Goal: Task Accomplishment & Management: Complete application form

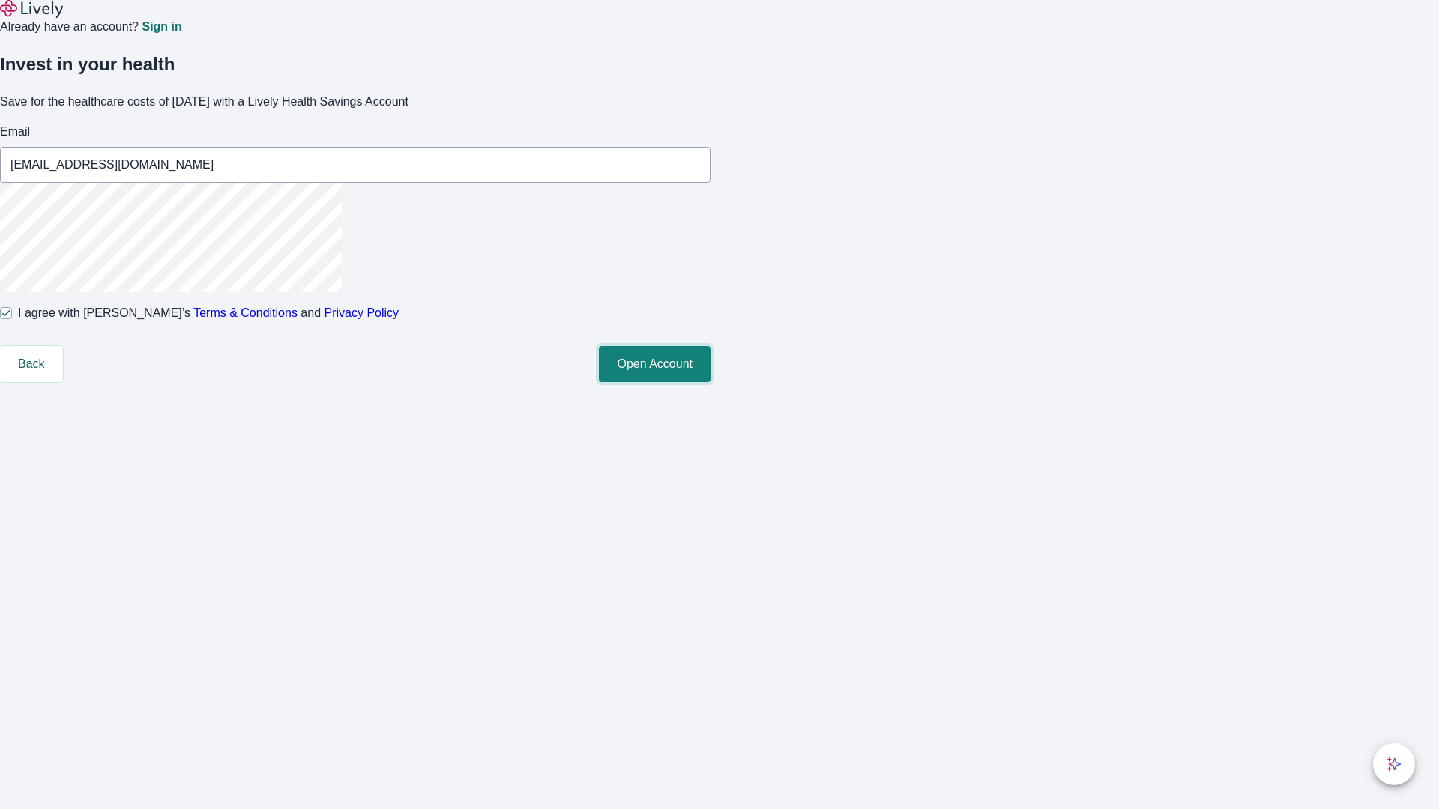
click at [710, 382] on button "Open Account" at bounding box center [655, 364] width 112 height 36
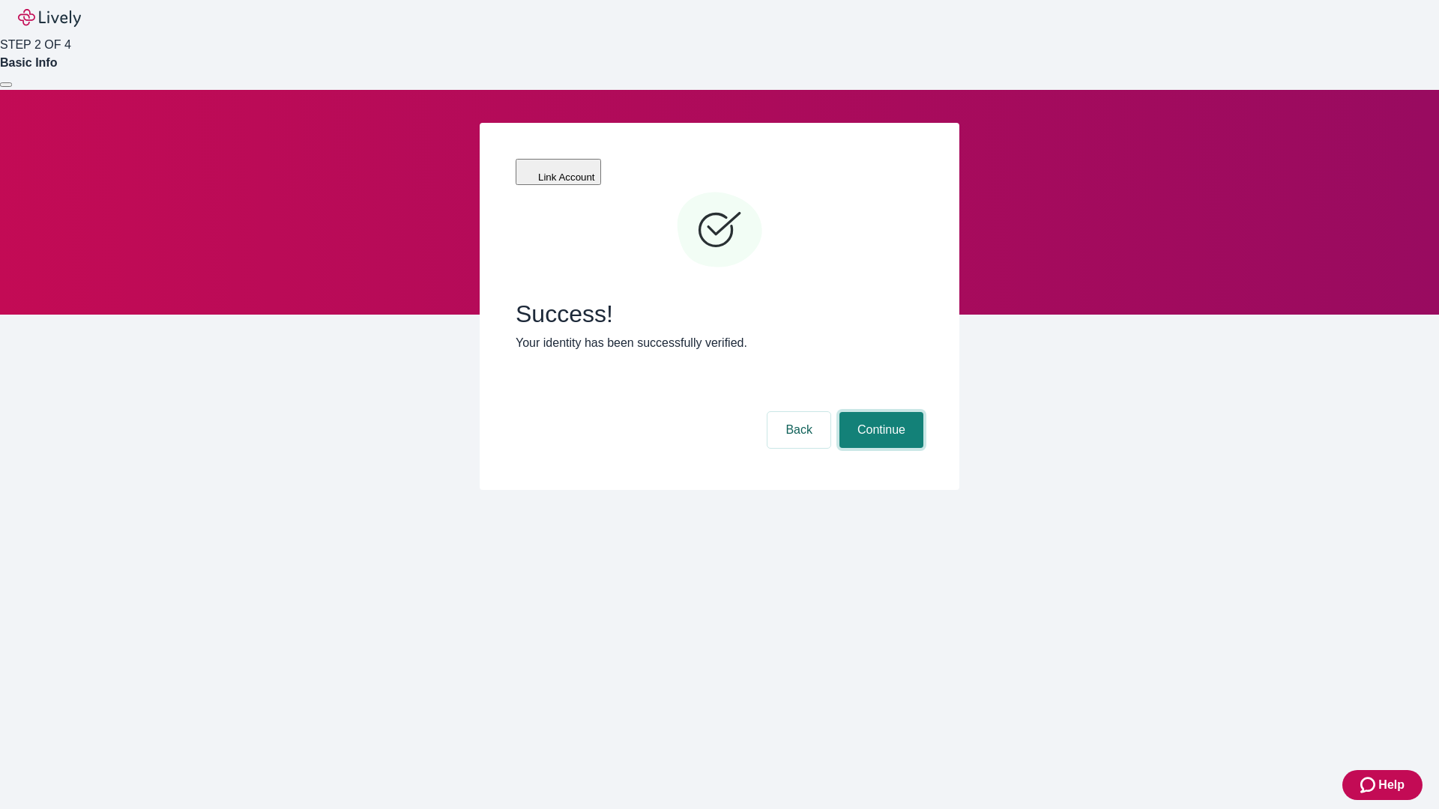
click at [879, 412] on button "Continue" at bounding box center [881, 430] width 84 height 36
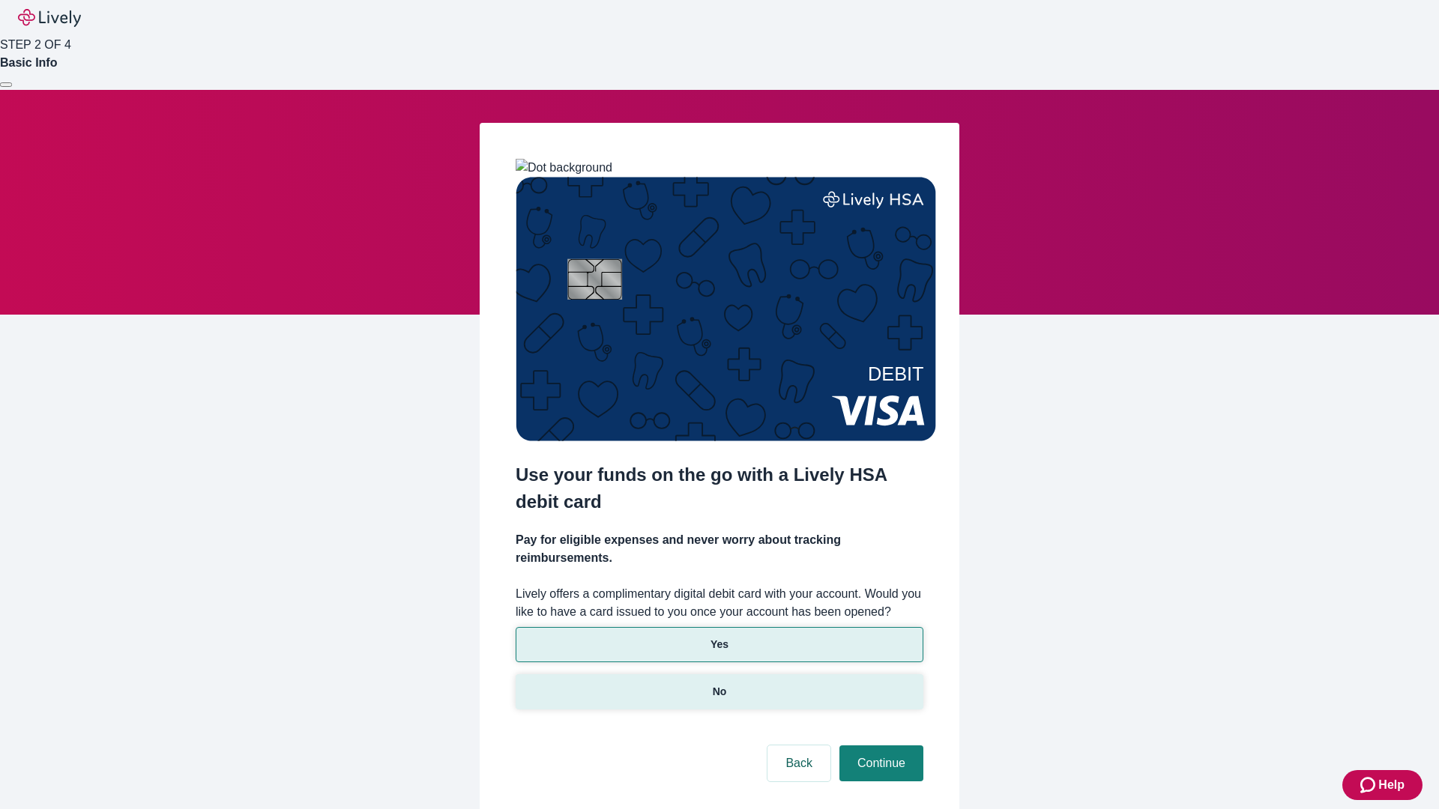
click at [719, 684] on p "No" at bounding box center [720, 692] width 14 height 16
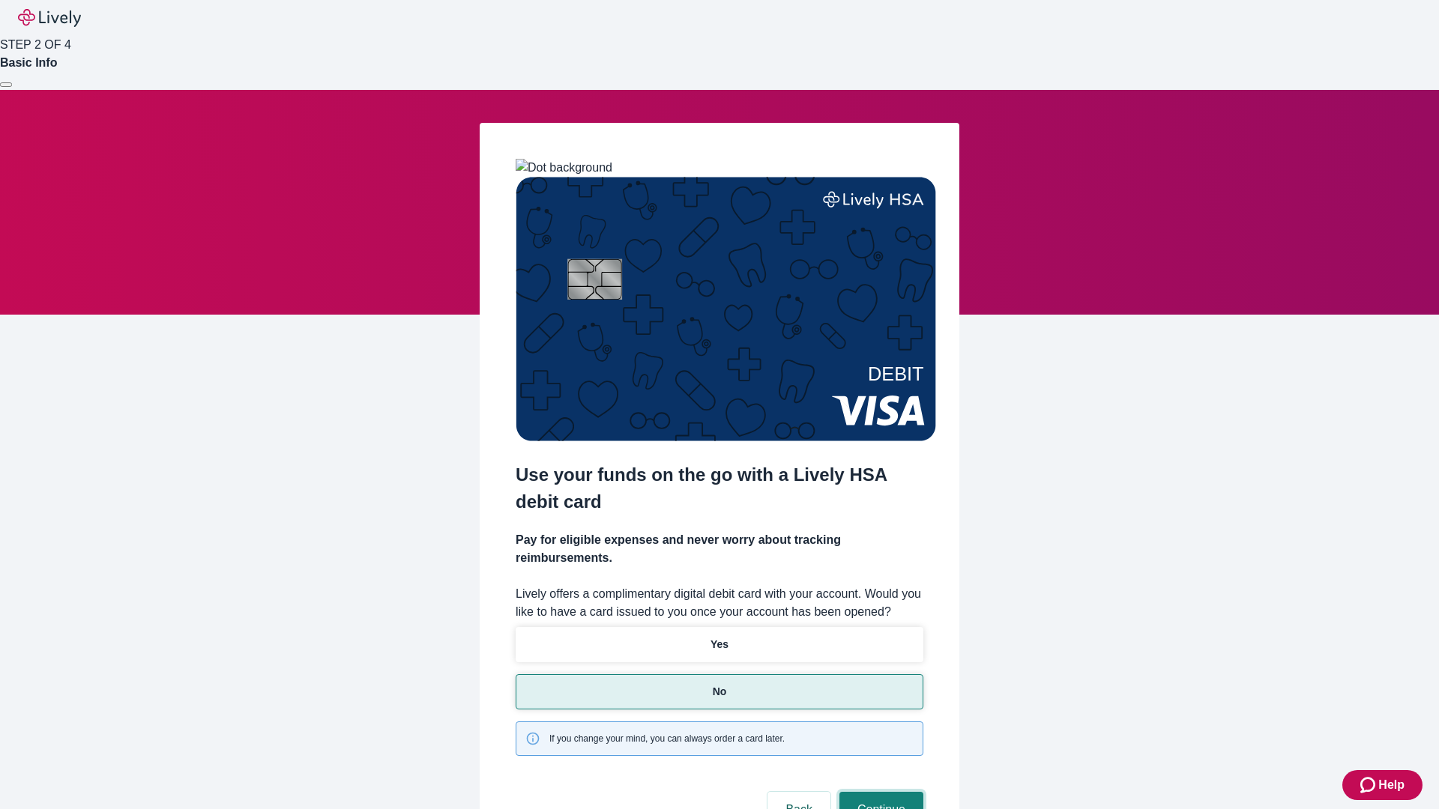
click at [879, 792] on button "Continue" at bounding box center [881, 810] width 84 height 36
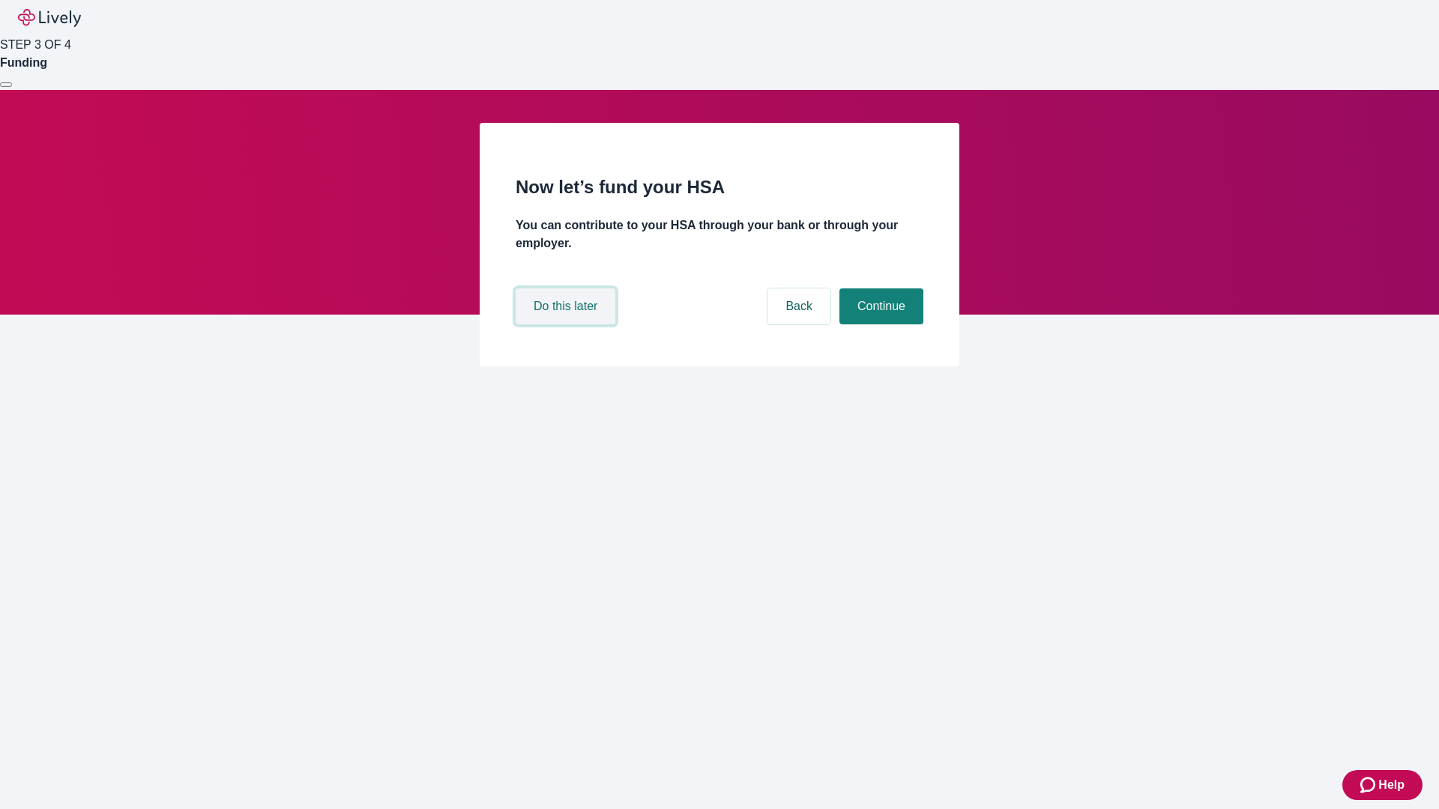
click at [567, 324] on button "Do this later" at bounding box center [566, 307] width 100 height 36
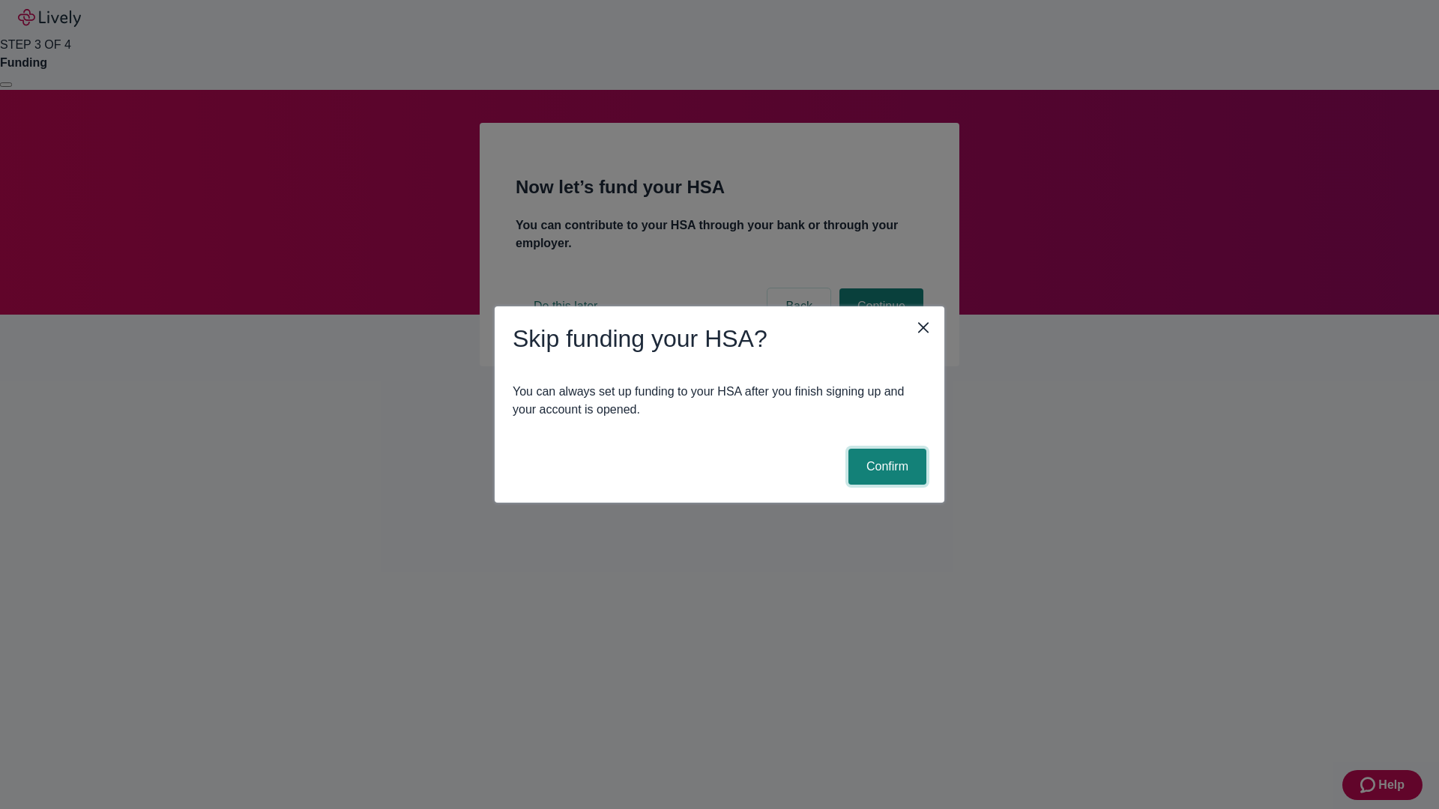
click at [885, 467] on button "Confirm" at bounding box center [887, 467] width 78 height 36
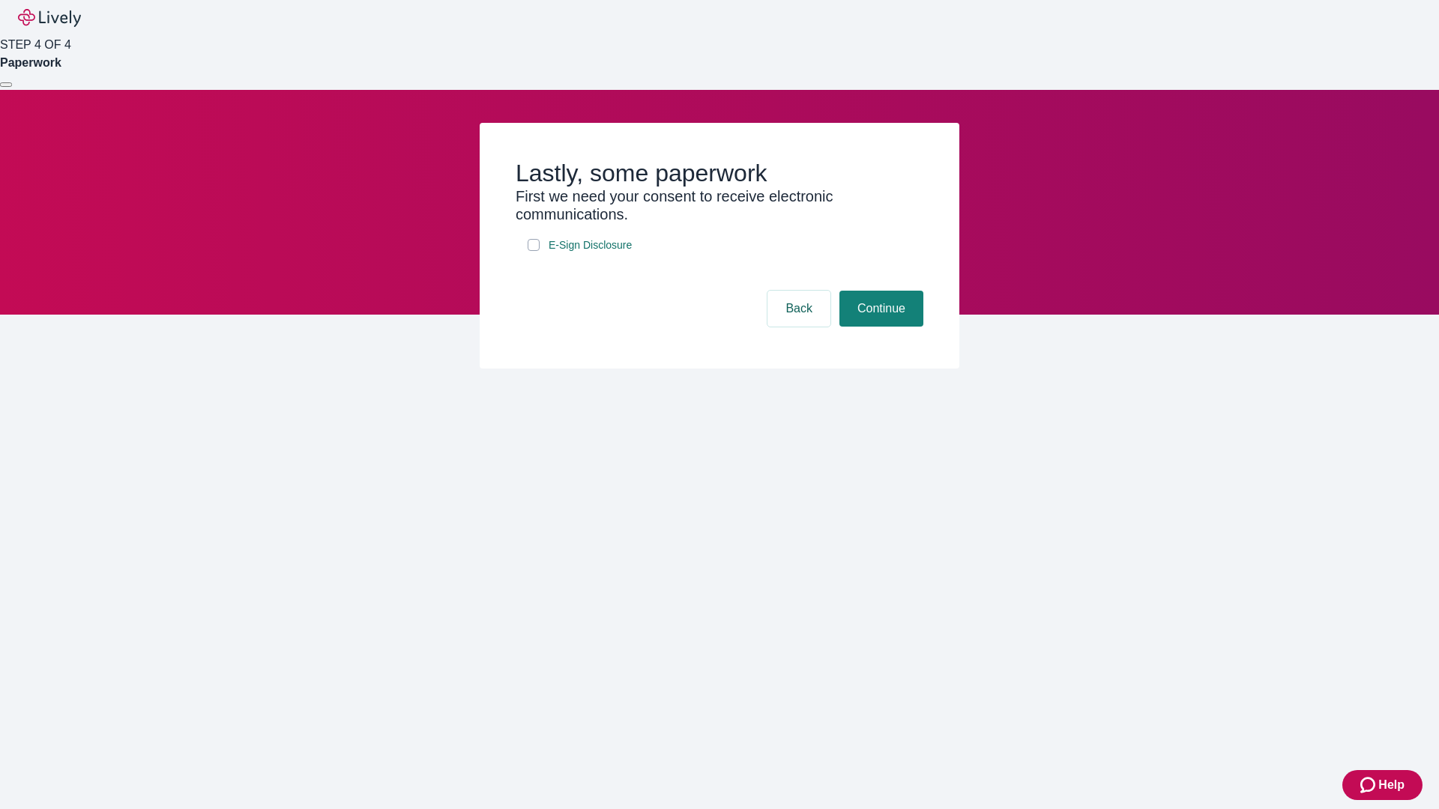
click at [534, 251] on input "E-Sign Disclosure" at bounding box center [534, 245] width 12 height 12
checkbox input "true"
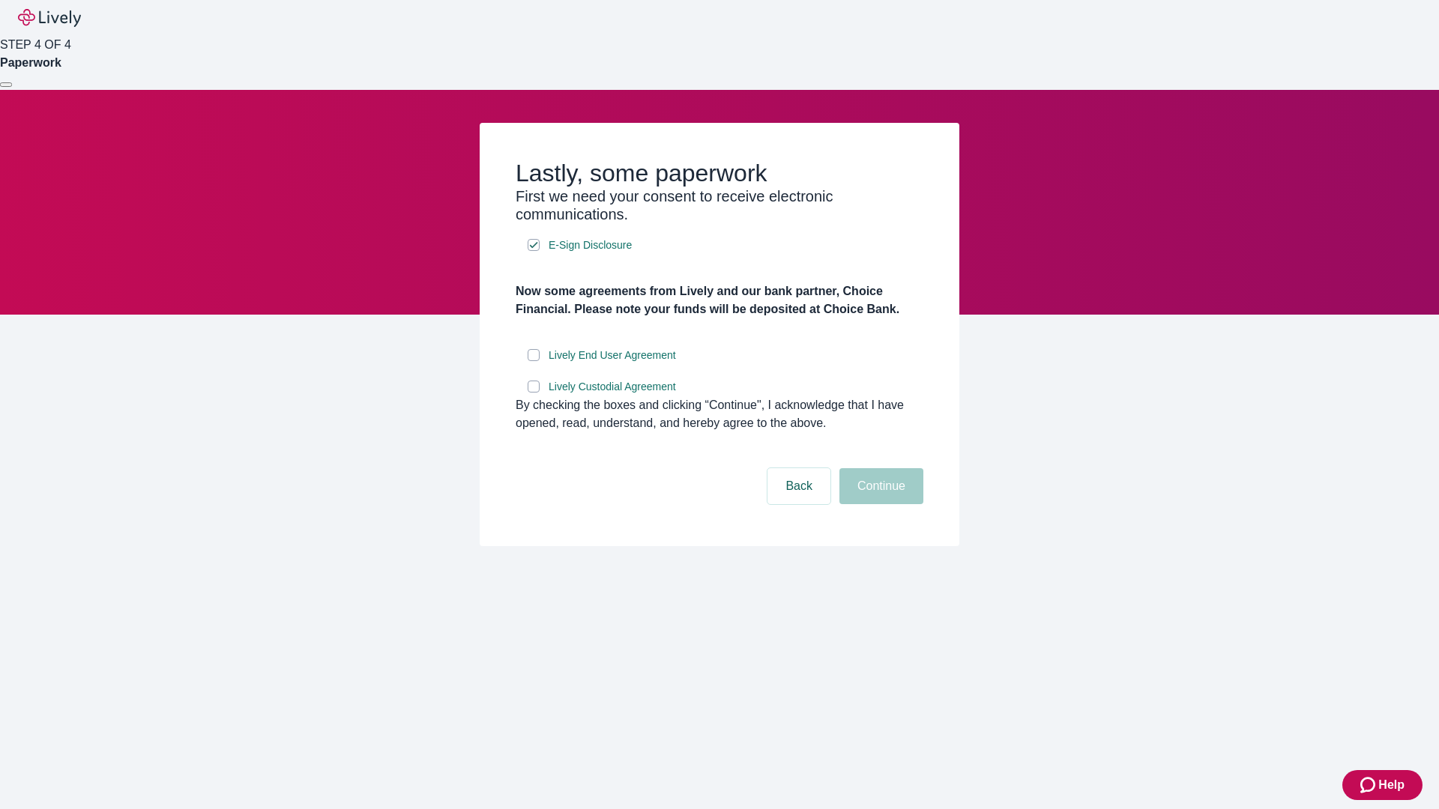
click at [534, 361] on input "Lively End User Agreement" at bounding box center [534, 355] width 12 height 12
checkbox input "true"
click at [534, 393] on input "Lively Custodial Agreement" at bounding box center [534, 387] width 12 height 12
checkbox input "true"
click at [879, 504] on button "Continue" at bounding box center [881, 486] width 84 height 36
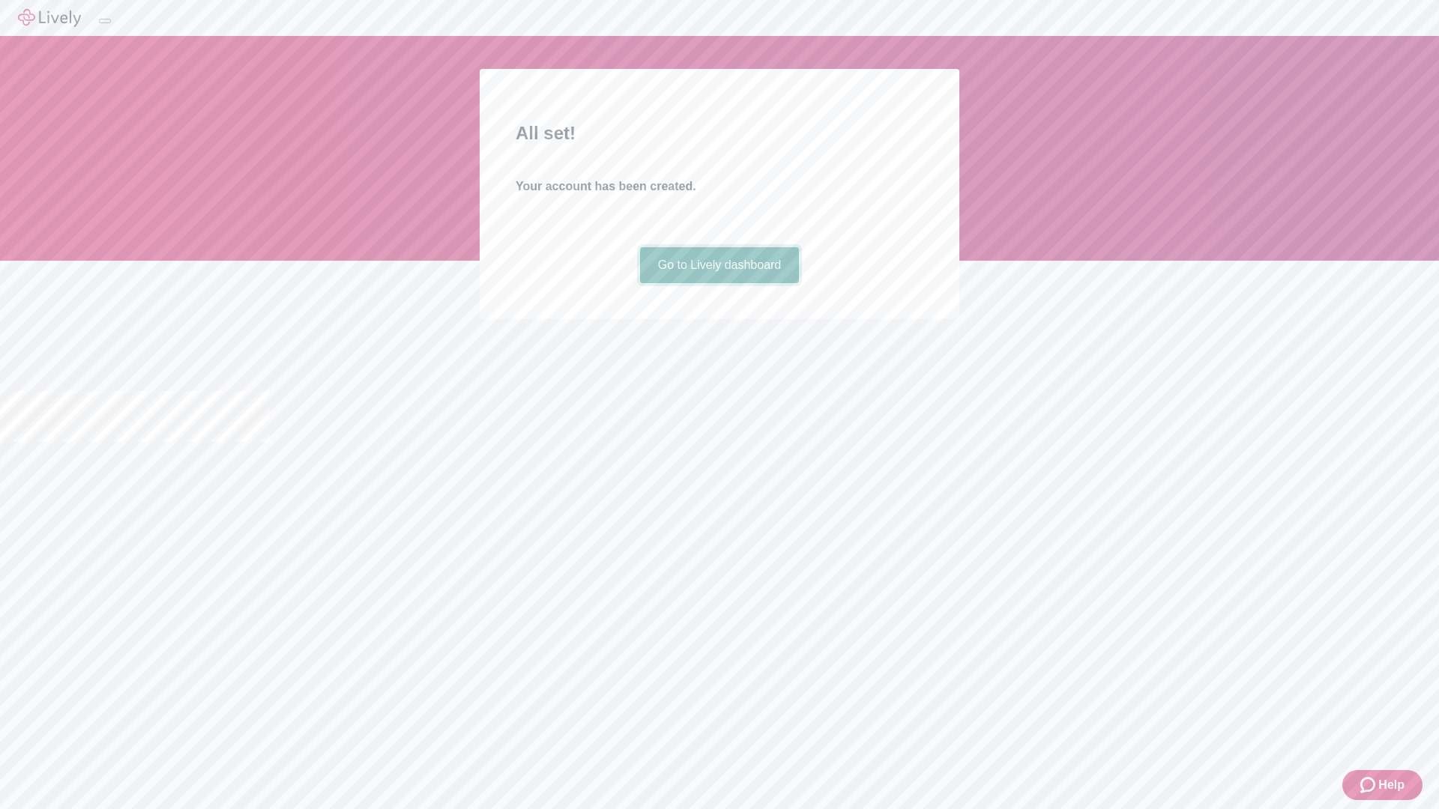
click at [719, 283] on link "Go to Lively dashboard" at bounding box center [720, 265] width 160 height 36
